Goal: Task Accomplishment & Management: Use online tool/utility

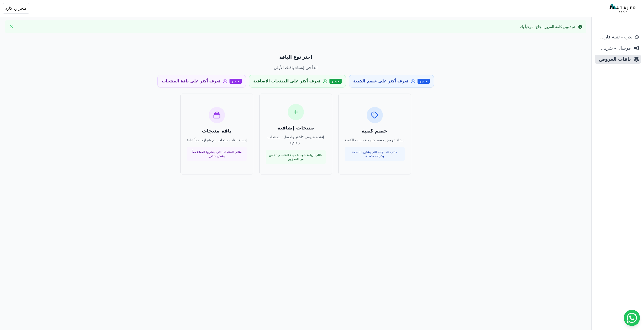
click at [135, 94] on div "خصم كمية إنشاء عروض خصم متدرجة حسب الكمية مثالي للمنتجات التي يشتريها العملاء ب…" at bounding box center [296, 134] width 336 height 81
click at [166, 90] on div "اختر نوع الباقة ابدأ في إنشاء باقتك الأولى فيديو تعرف أكثر على خصم الكمية فيديو…" at bounding box center [296, 114] width 348 height 133
click at [305, 126] on h3 "منتجات إضافية" at bounding box center [296, 127] width 60 height 7
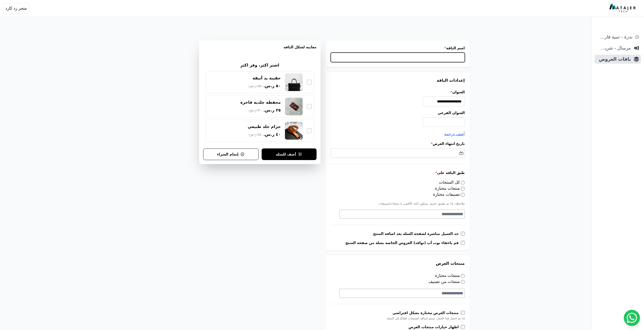
click at [434, 56] on input "اسم الباقة *" at bounding box center [398, 58] width 134 height 10
click at [625, 40] on span "ندرة - تنبية قارب علي النفاذ" at bounding box center [614, 36] width 36 height 7
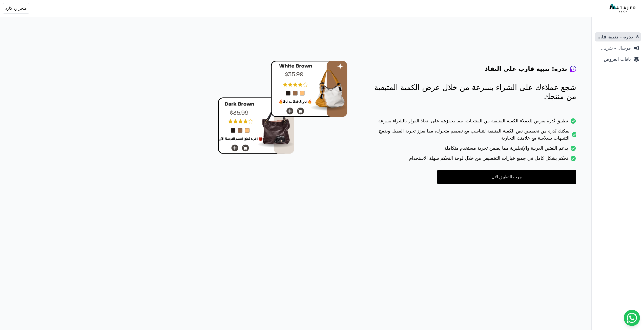
click at [543, 179] on link "جرب التطبيق الان" at bounding box center [506, 177] width 139 height 14
click at [626, 61] on span "باقات العروض" at bounding box center [613, 59] width 34 height 7
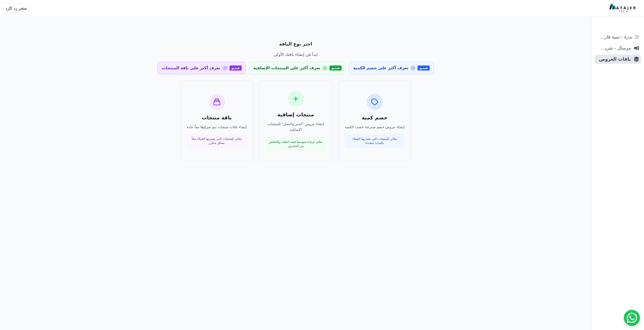
click at [235, 71] on link "فيديو تعرف أكثر على باقة المنتجات" at bounding box center [201, 68] width 89 height 13
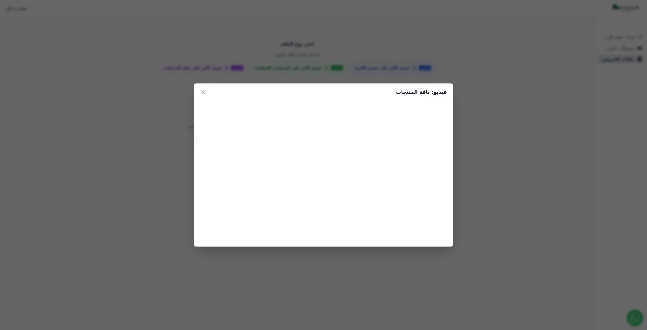
click at [277, 58] on div "فيديو: باقة المنتجات ×" at bounding box center [323, 165] width 647 height 330
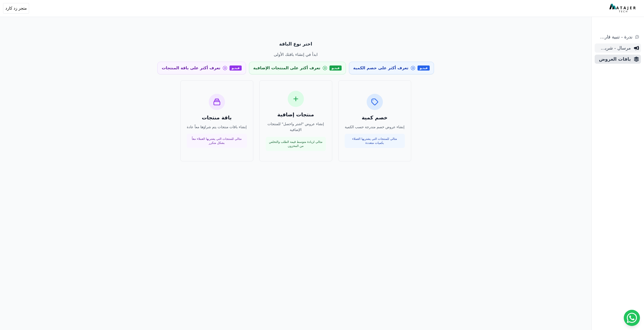
click at [625, 50] on span "مرسال - شريط دعاية" at bounding box center [613, 48] width 34 height 7
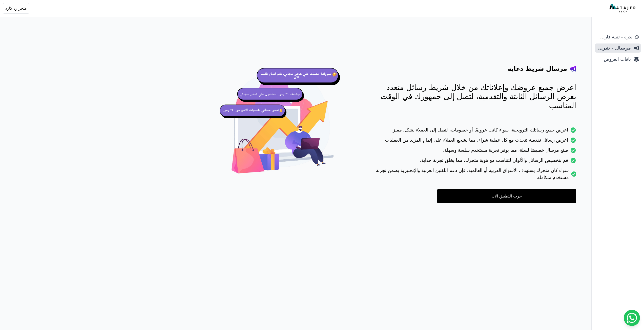
click at [545, 189] on link "جرب التطبيق الان" at bounding box center [506, 196] width 139 height 14
click at [617, 36] on span "ندرة - تنبية قارب علي النفاذ" at bounding box center [614, 36] width 36 height 7
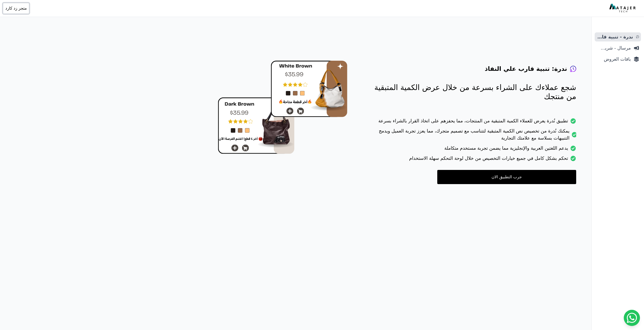
click at [11, 11] on span "متجر زد كارد" at bounding box center [15, 8] width 21 height 6
click at [625, 55] on link "باقات العروض" at bounding box center [617, 59] width 46 height 9
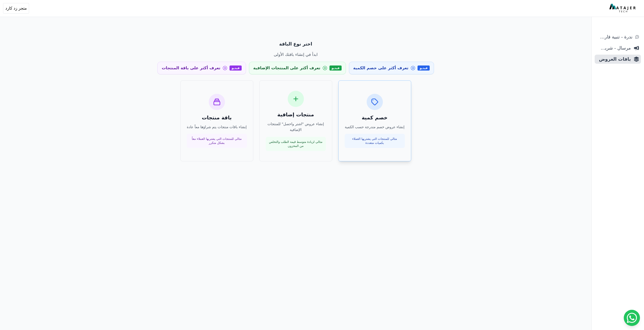
click at [381, 119] on h3 "خصم كمية" at bounding box center [374, 117] width 60 height 7
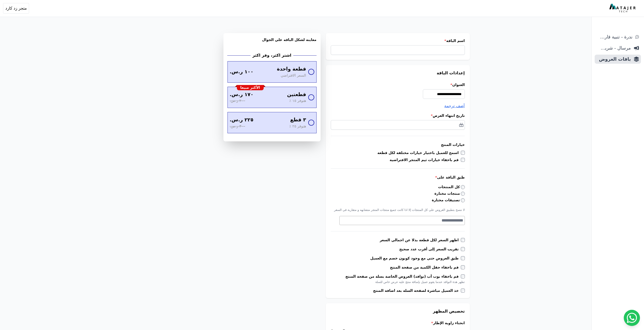
scroll to position [25, 0]
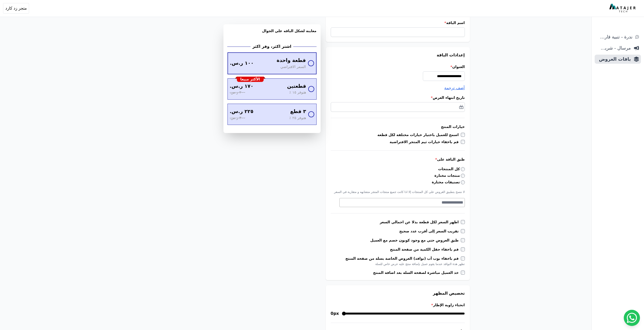
click at [293, 57] on span "قطعة واحدة" at bounding box center [290, 60] width 29 height 7
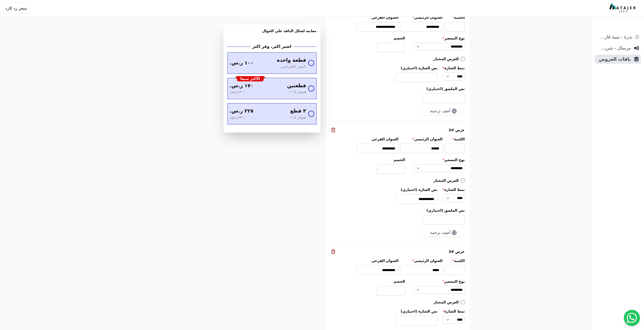
scroll to position [0, 0]
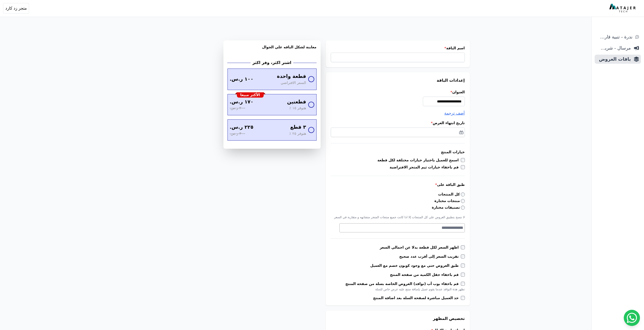
drag, startPoint x: 502, startPoint y: 177, endPoint x: 525, endPoint y: 35, distance: 143.2
